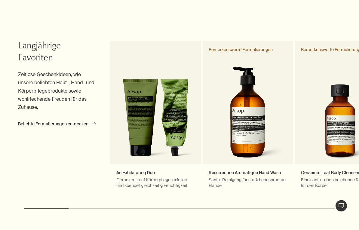
scroll to position [279, 0]
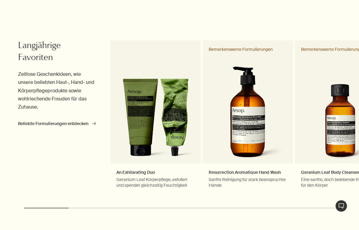
click at [235, 118] on link "Resurrection Aromatique Hand Wash Sanfte Reinigung für stark beanspruchte Hände…" at bounding box center [248, 120] width 90 height 160
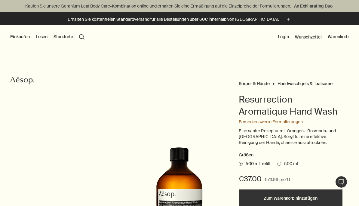
click at [280, 162] on span at bounding box center [279, 164] width 4 height 4
click at [277, 161] on input "500 mL" at bounding box center [277, 163] width 0 height 4
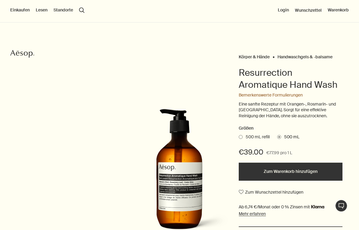
scroll to position [28, 0]
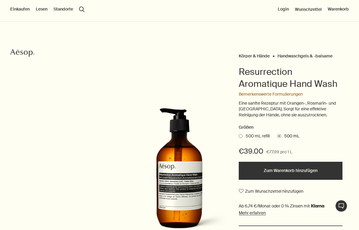
click at [247, 133] on span "500 mL refill" at bounding box center [255, 136] width 27 height 6
click at [239, 133] on input "500 mL refill" at bounding box center [239, 135] width 0 height 4
click at [285, 133] on span "500 mL" at bounding box center [290, 136] width 18 height 6
click at [277, 133] on input "500 mL" at bounding box center [277, 135] width 0 height 4
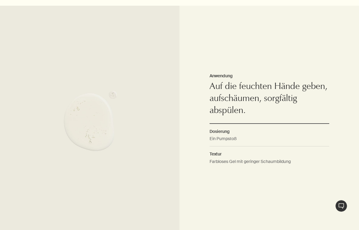
scroll to position [416, 0]
click at [219, 158] on dd "Farbloses Gel mit geringer Schaumbildung" at bounding box center [269, 163] width 120 height 11
click at [211, 160] on dd "Farbloses Gel mit geringer Schaumbildung" at bounding box center [269, 163] width 120 height 11
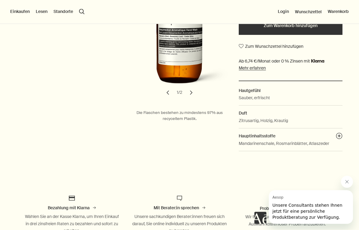
scroll to position [172, 0]
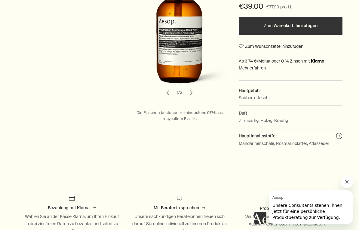
click at [342, 133] on button "plusAndCloseWithCircle" at bounding box center [339, 137] width 7 height 8
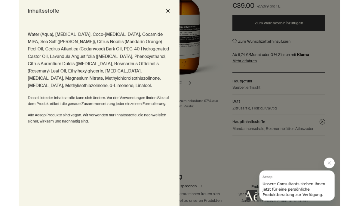
scroll to position [197, 0]
